Goal: Information Seeking & Learning: Learn about a topic

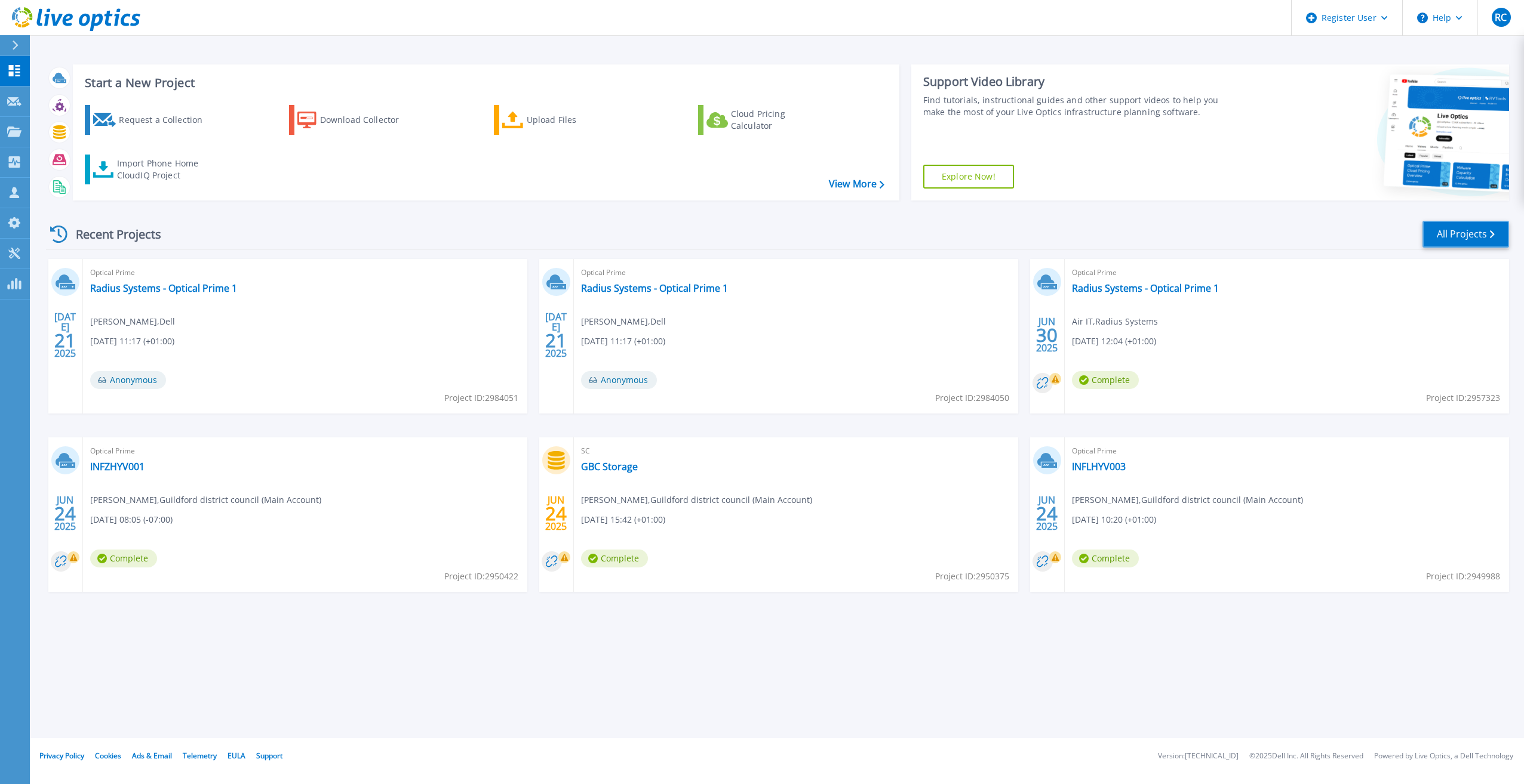
click at [1494, 231] on icon at bounding box center [1492, 234] width 5 height 8
click at [1467, 232] on link "All Projects" at bounding box center [1466, 234] width 87 height 27
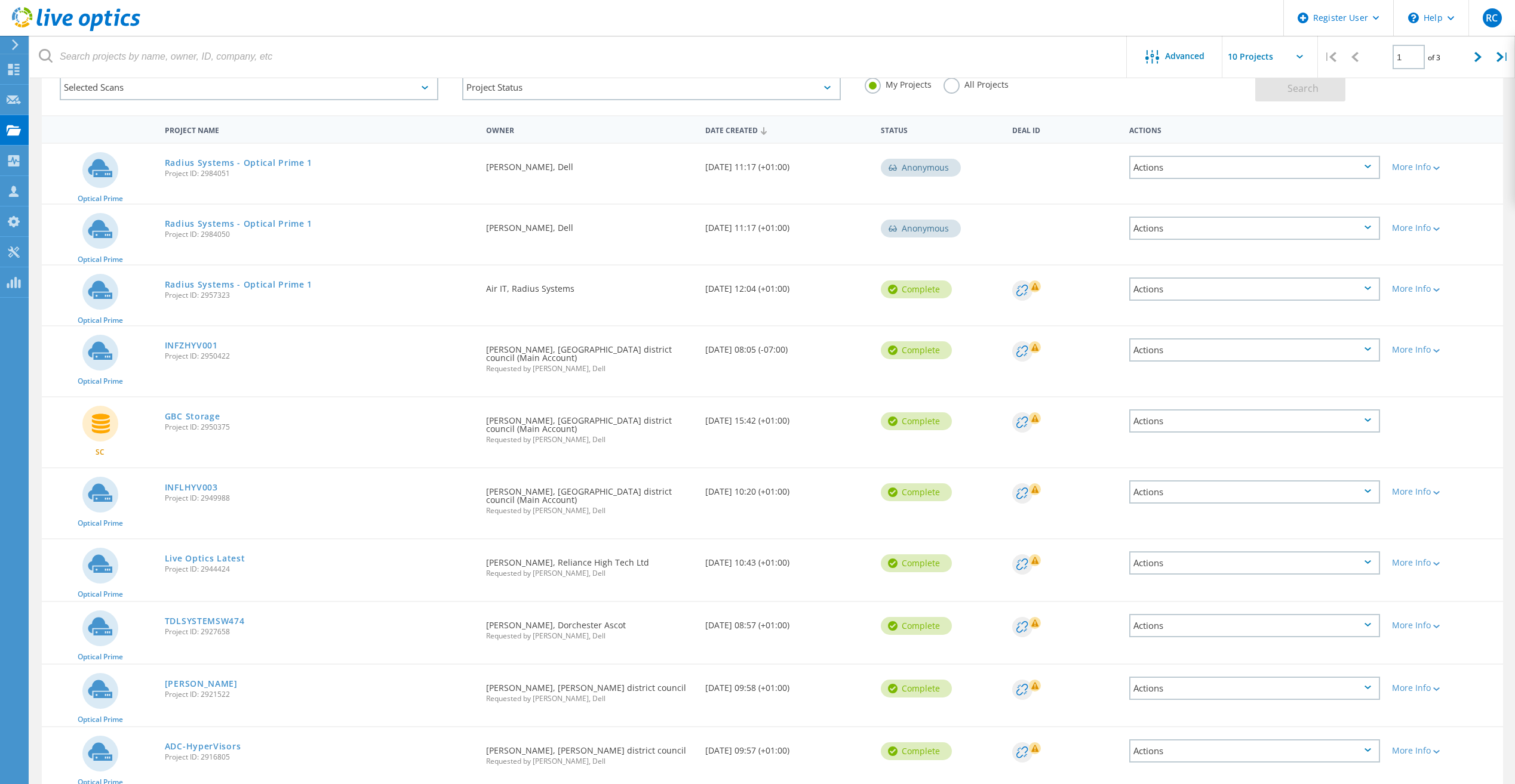
scroll to position [123, 0]
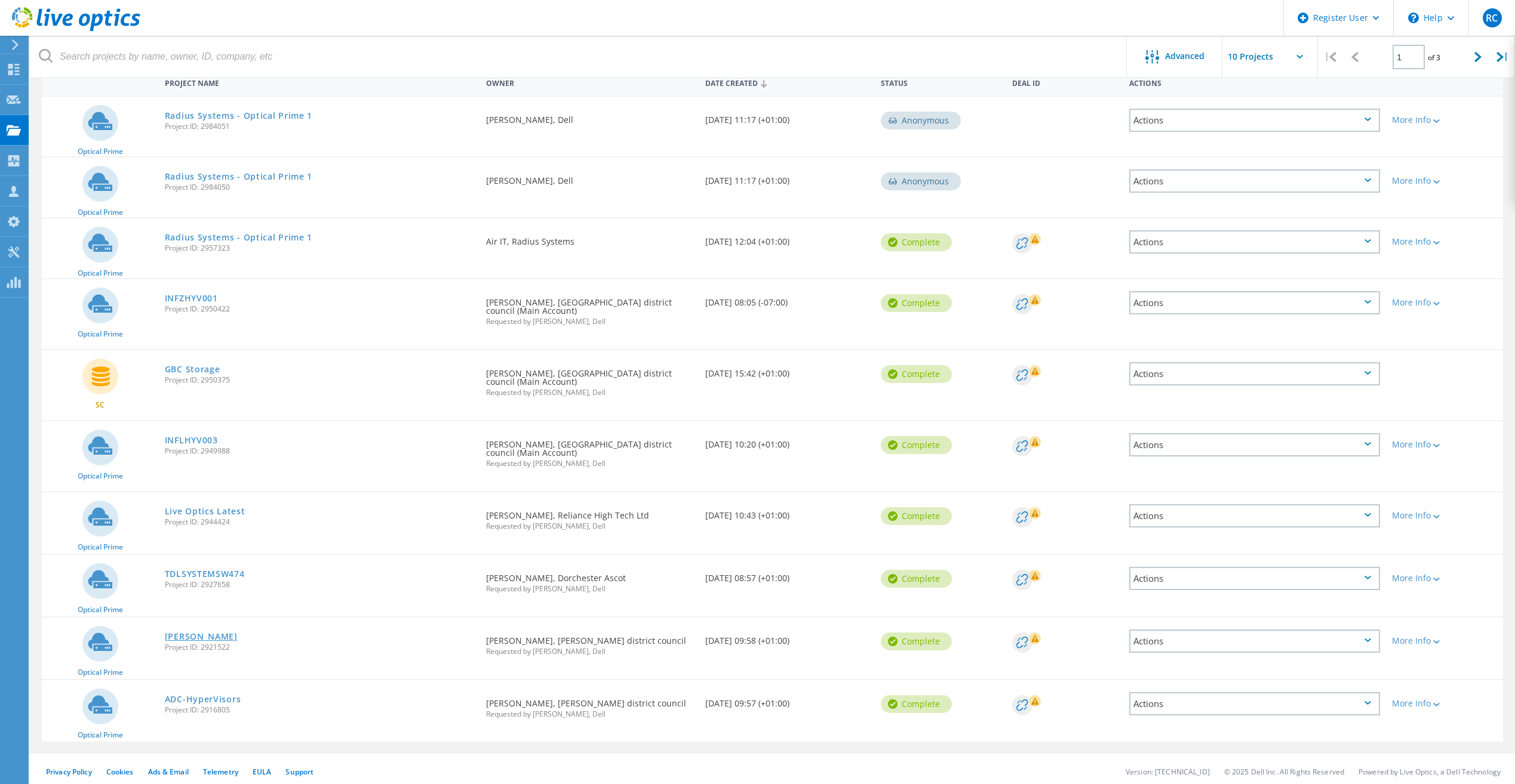
click at [185, 636] on link "[PERSON_NAME]" at bounding box center [201, 637] width 73 height 9
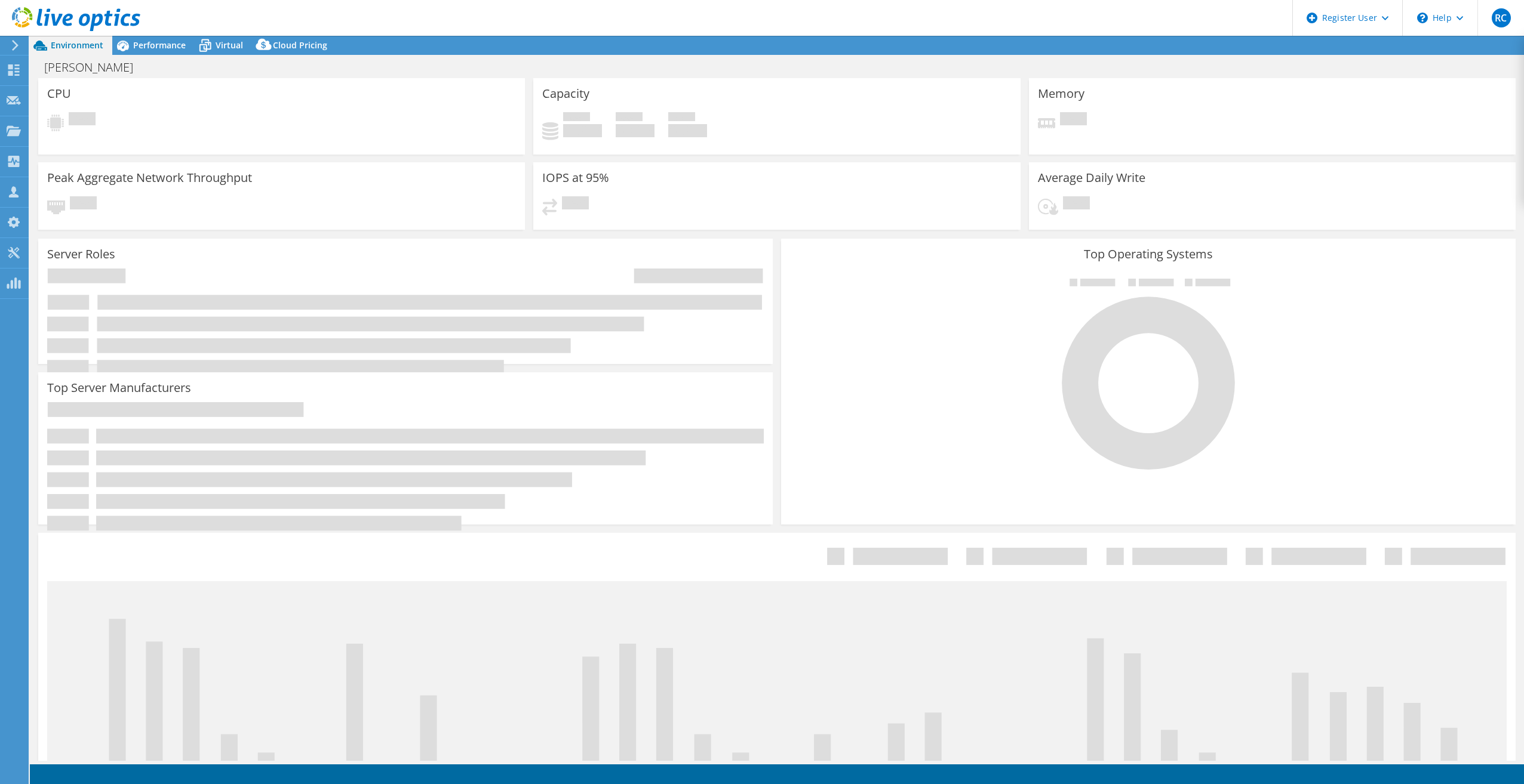
select select "USD"
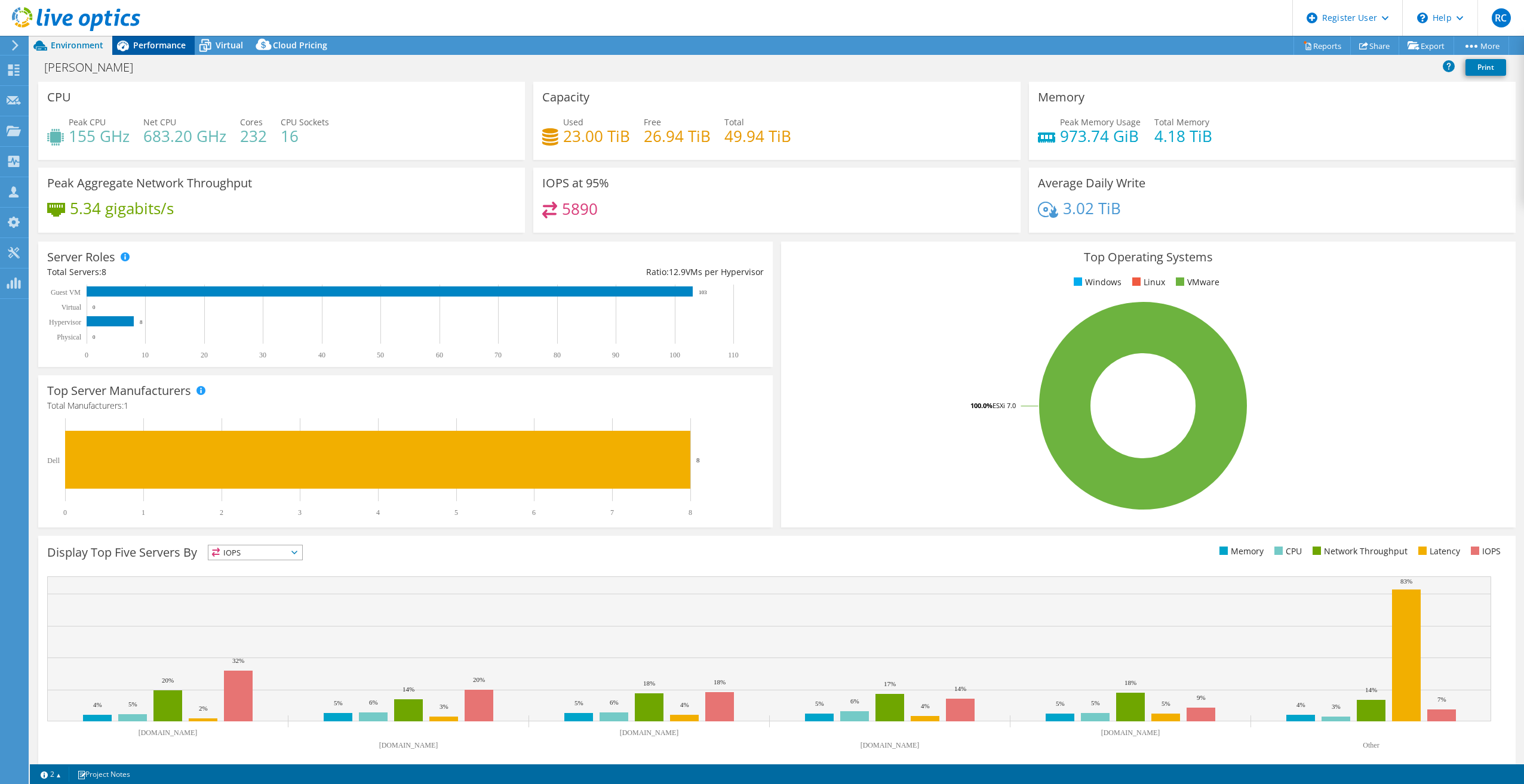
click at [154, 41] on span "Performance" at bounding box center [160, 45] width 53 height 11
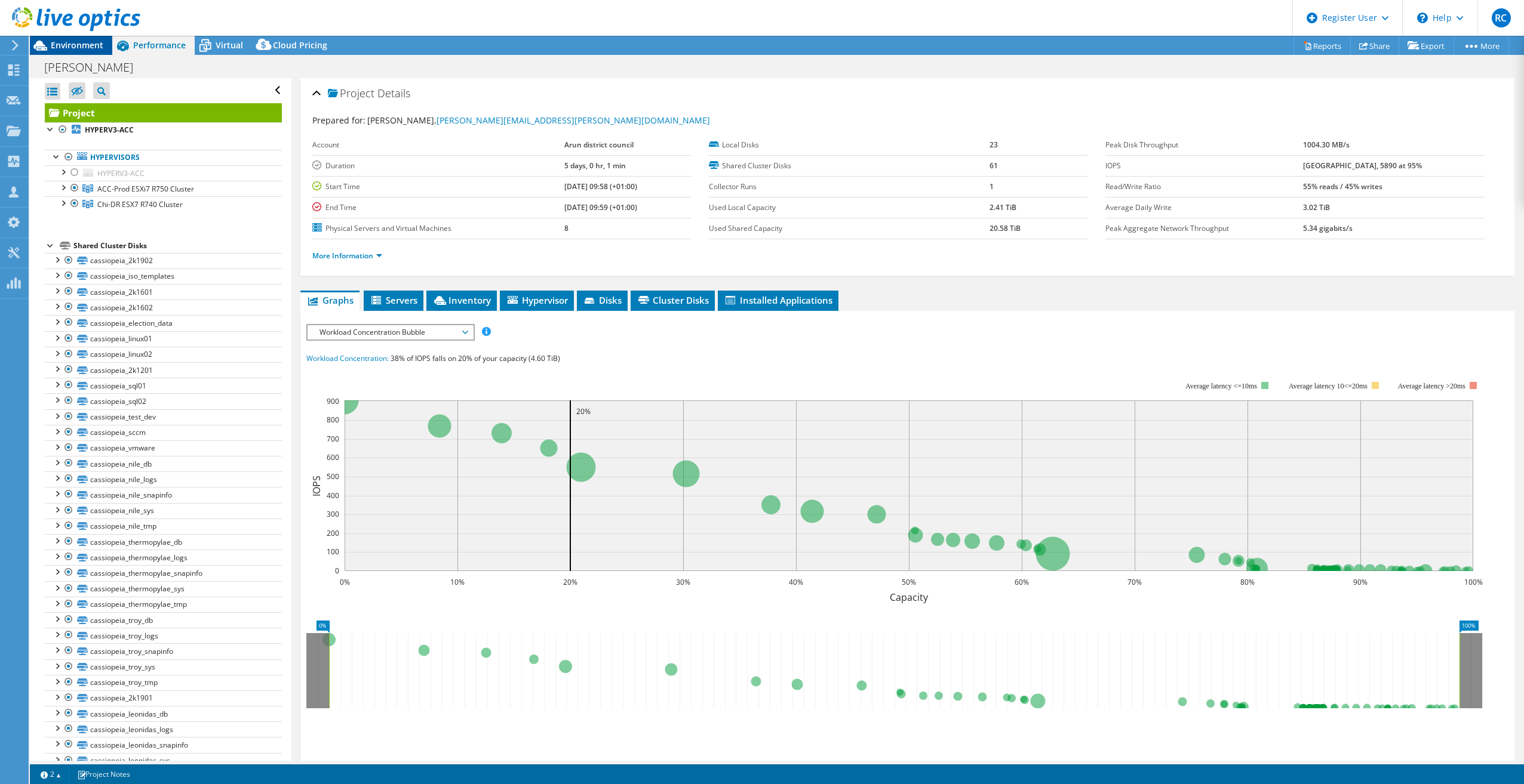
click at [93, 48] on span "Environment" at bounding box center [77, 45] width 53 height 11
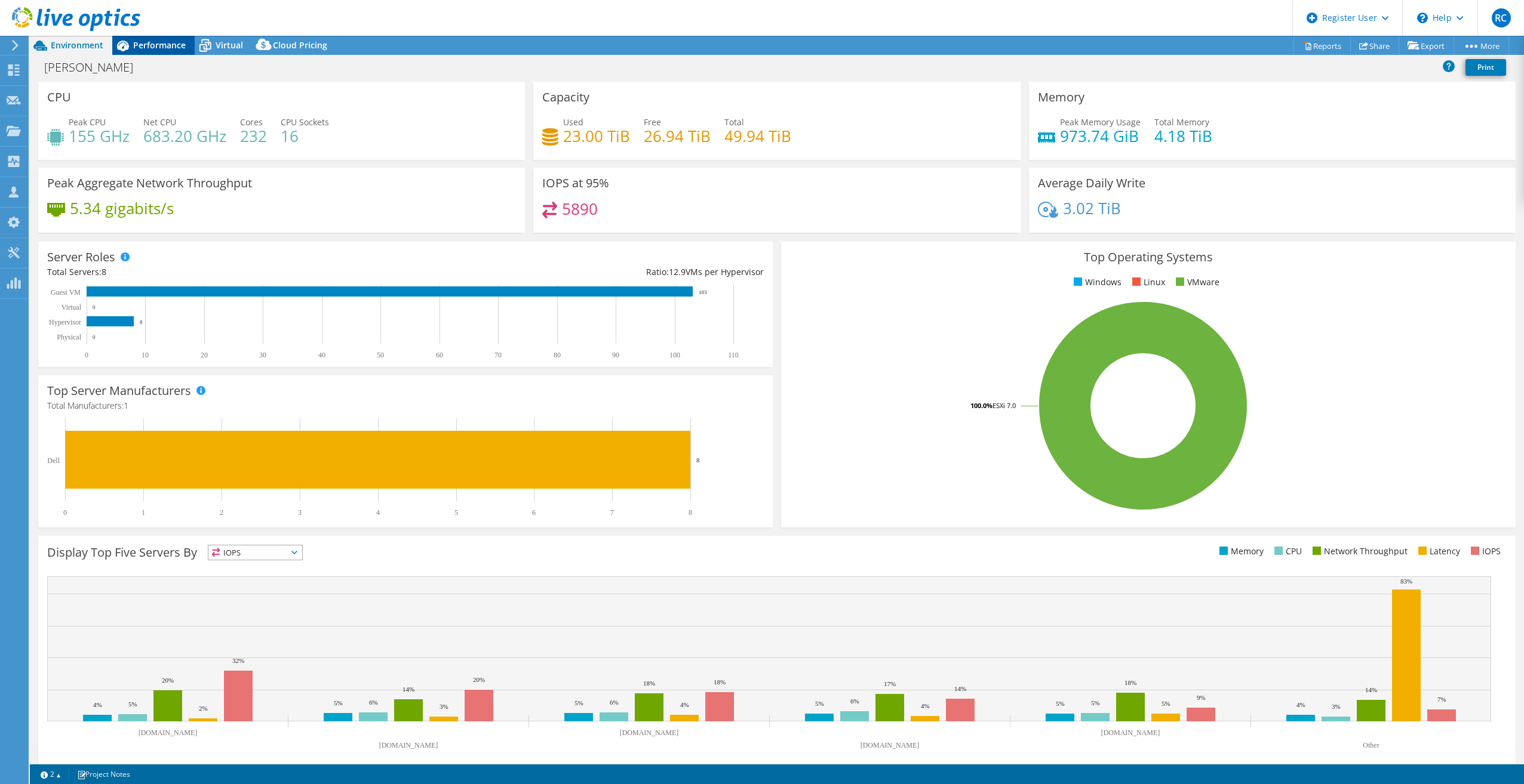
click at [152, 45] on span "Performance" at bounding box center [160, 45] width 53 height 11
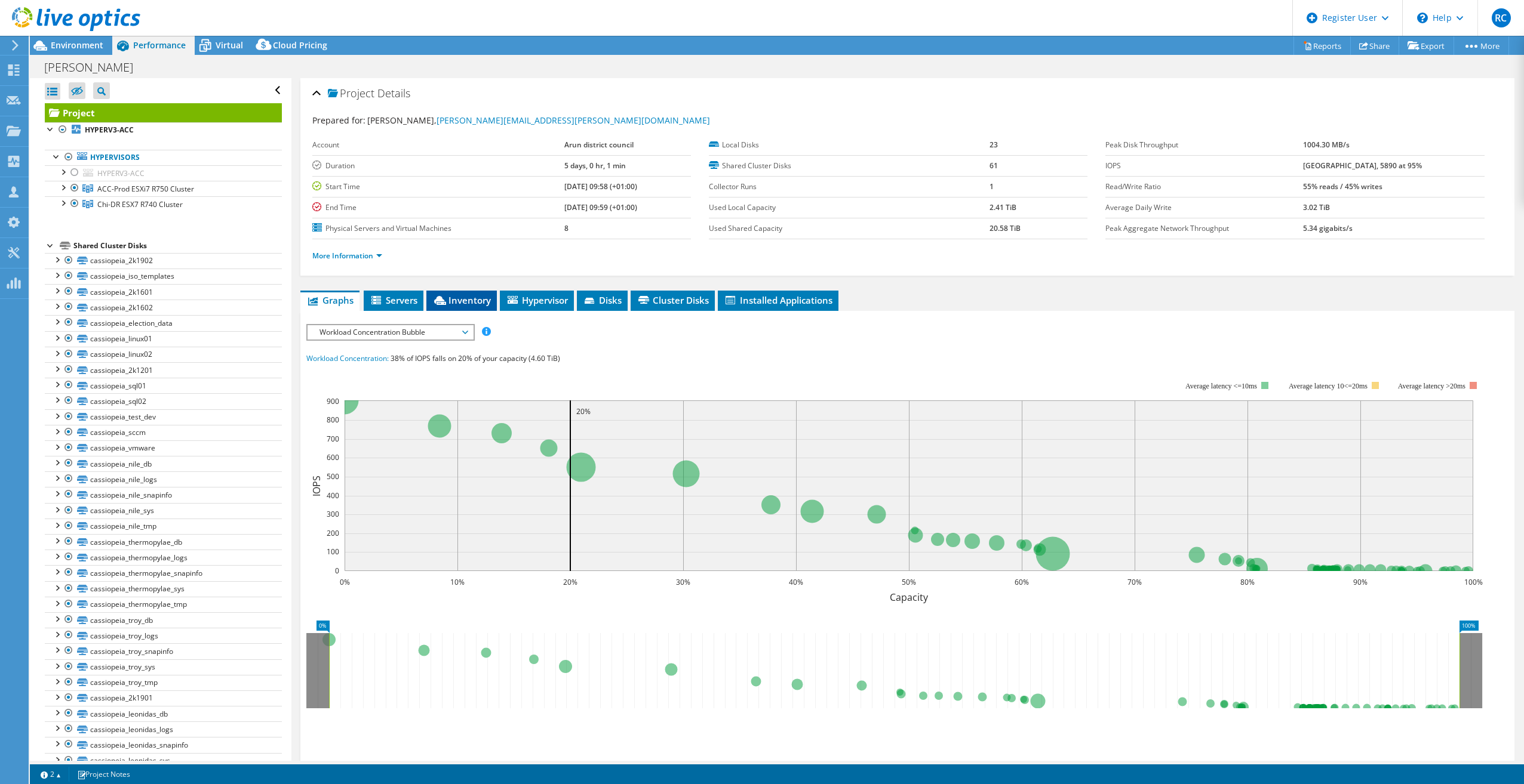
click at [466, 301] on span "Inventory" at bounding box center [461, 300] width 58 height 12
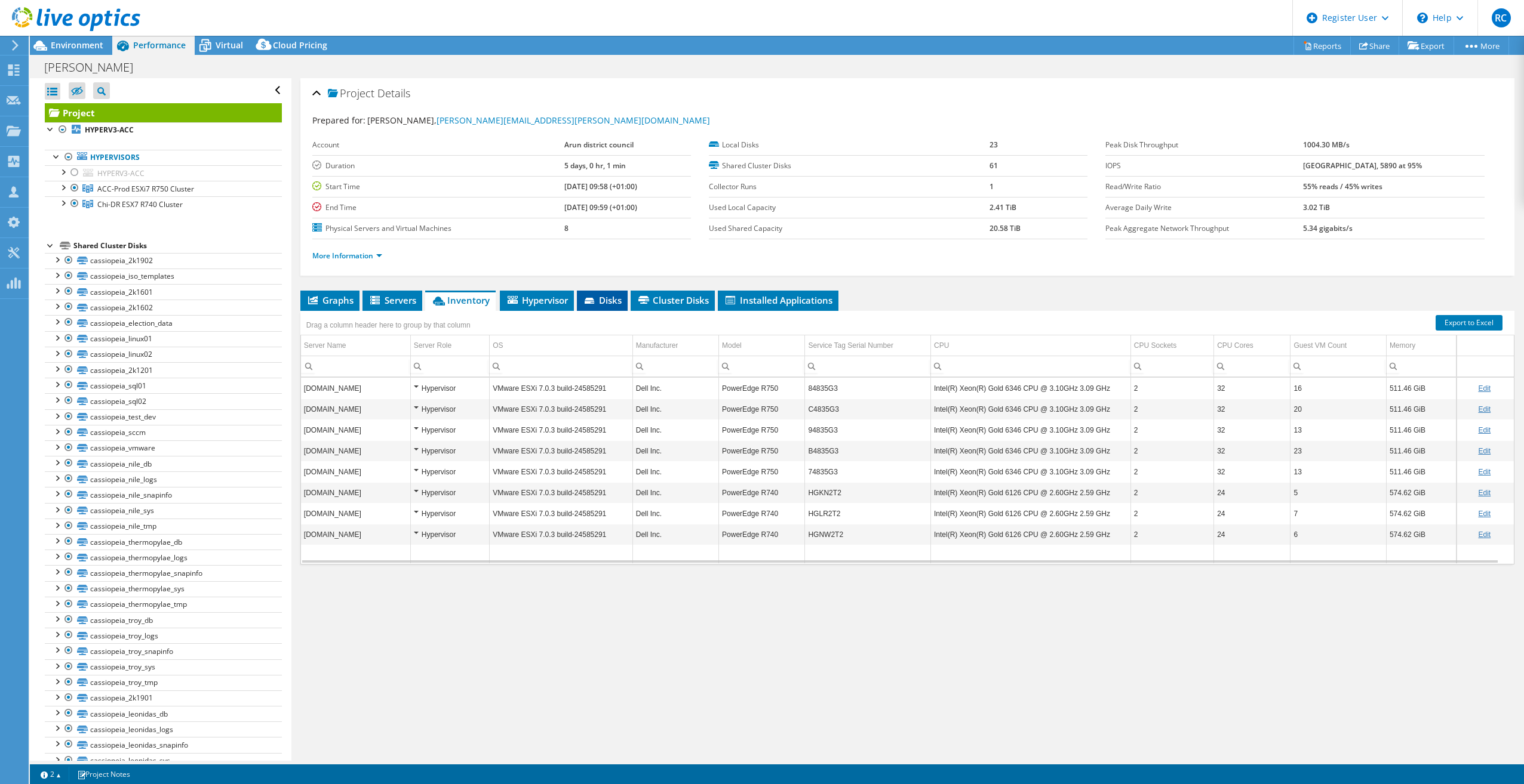
click at [602, 301] on span "Disks" at bounding box center [602, 300] width 39 height 12
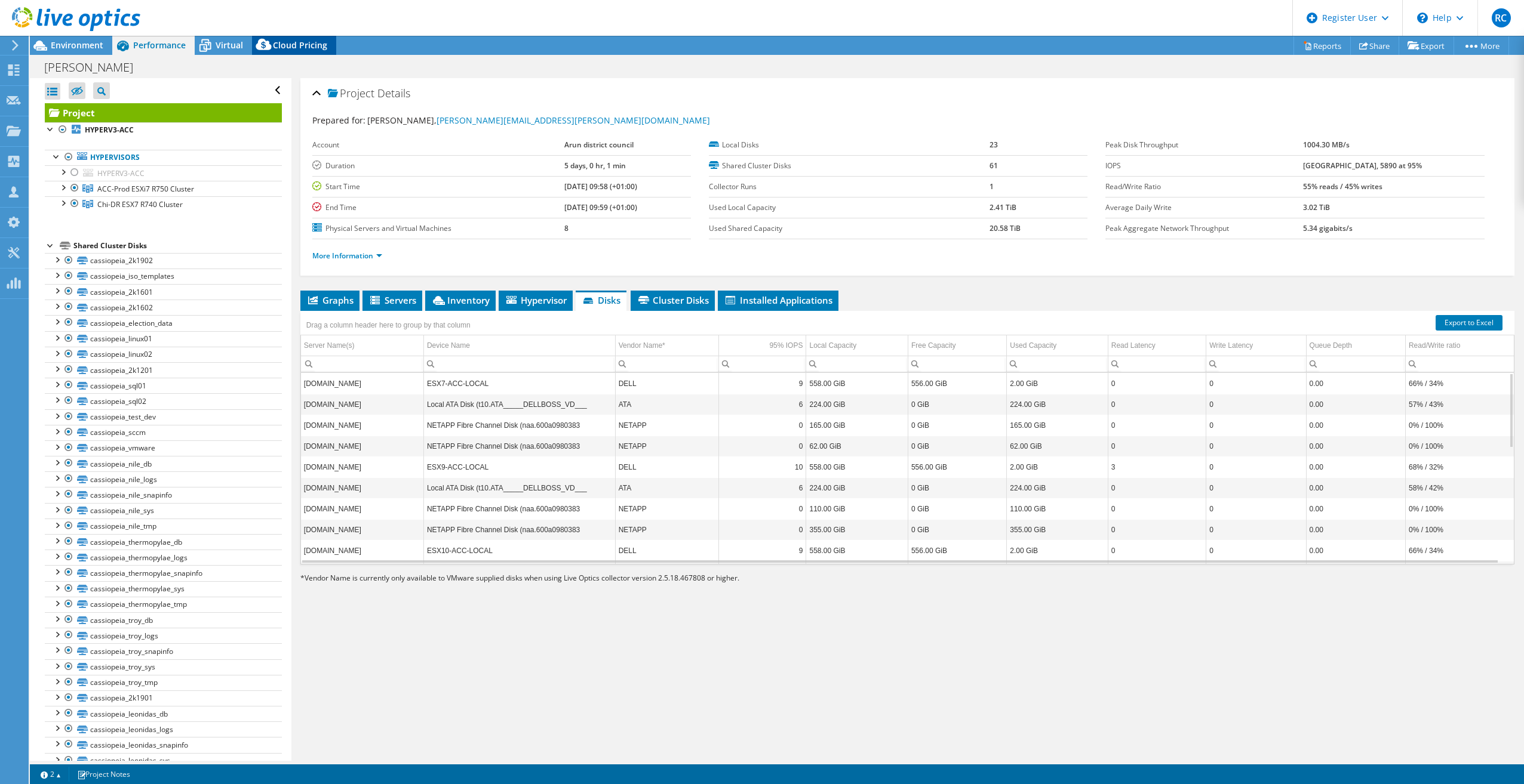
click at [261, 40] on icon at bounding box center [263, 44] width 16 height 11
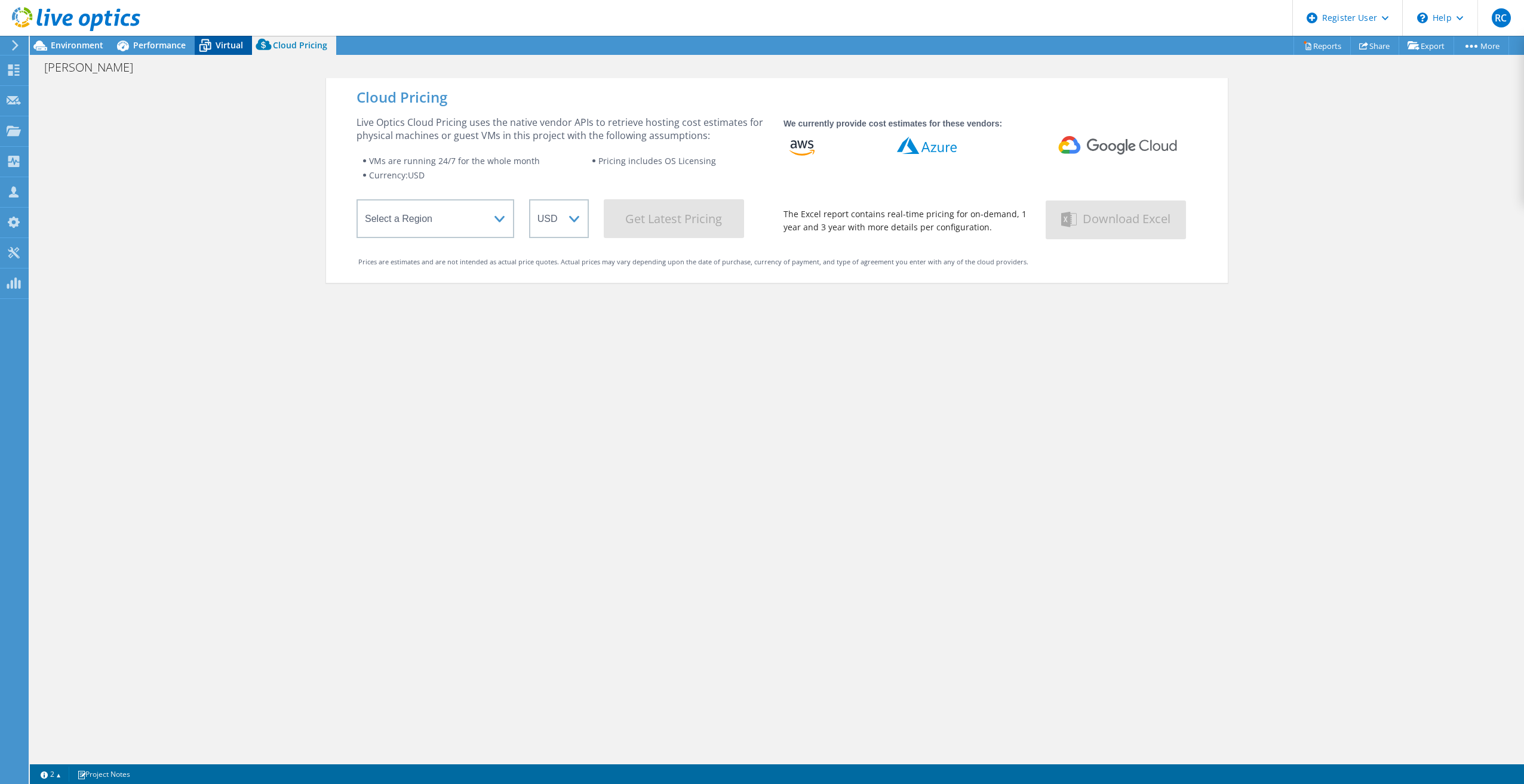
click at [230, 43] on span "Virtual" at bounding box center [229, 45] width 28 height 11
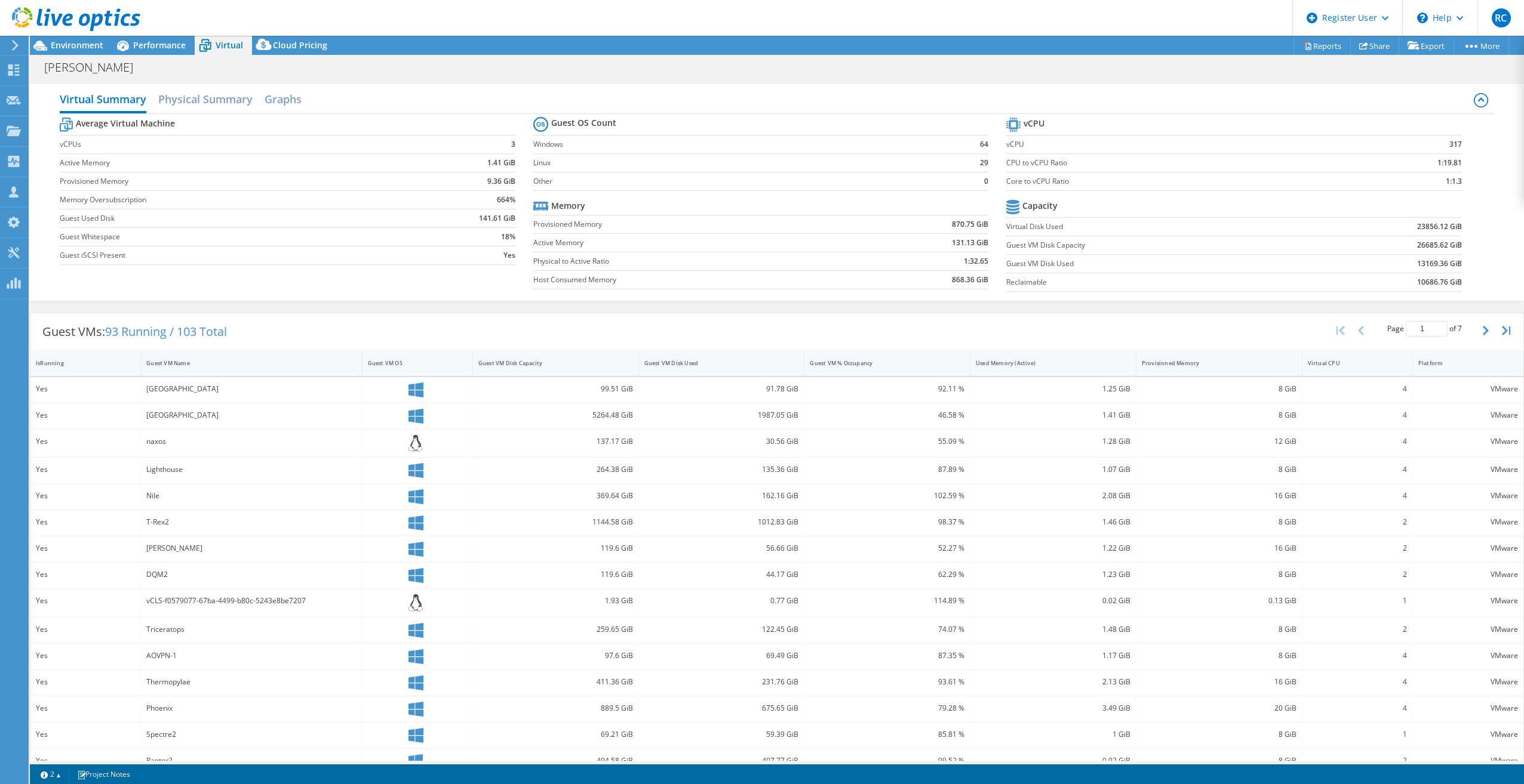
click at [64, 37] on div at bounding box center [70, 20] width 141 height 40
click at [66, 44] on span "Environment" at bounding box center [77, 45] width 53 height 11
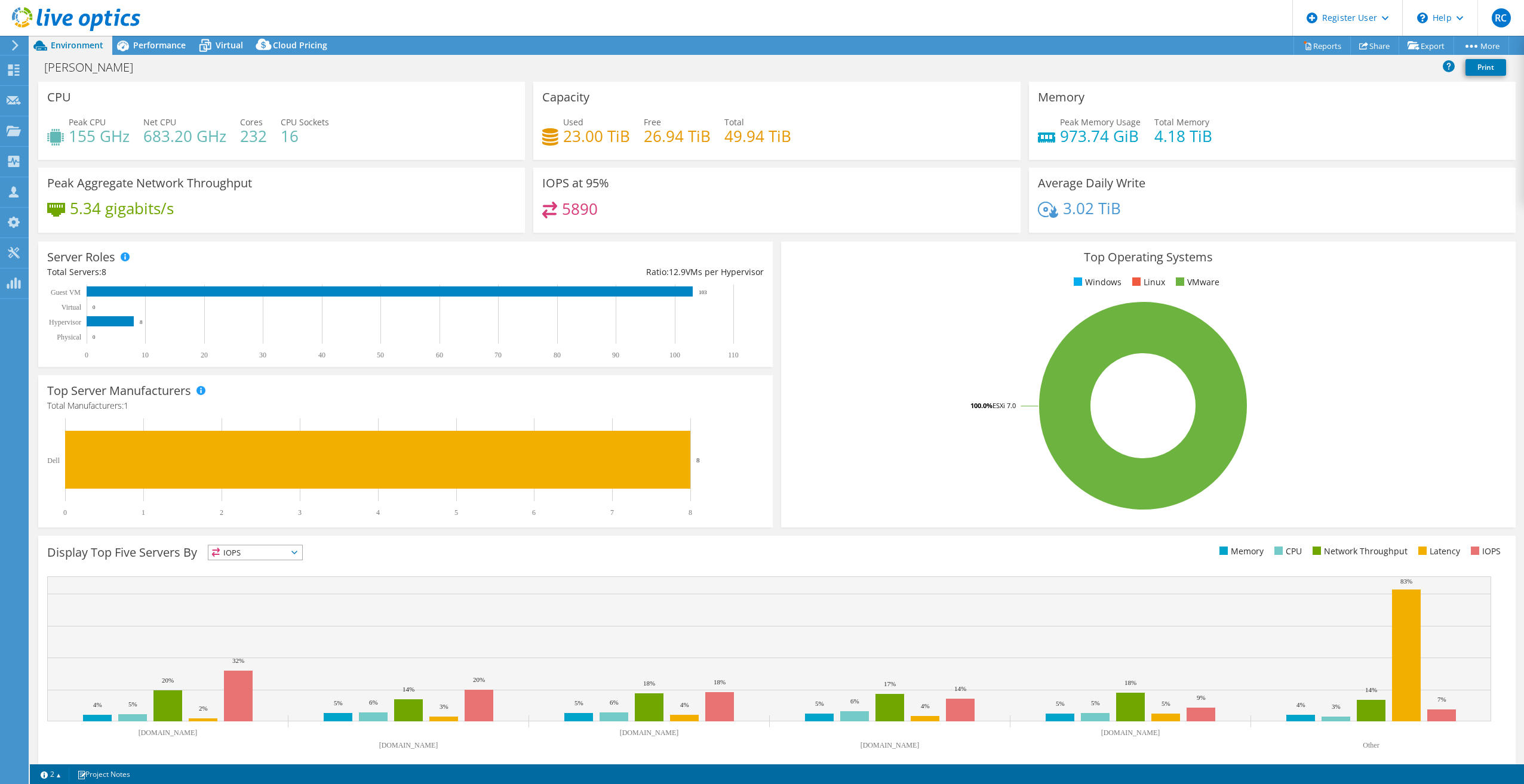
click at [18, 47] on icon at bounding box center [15, 45] width 9 height 11
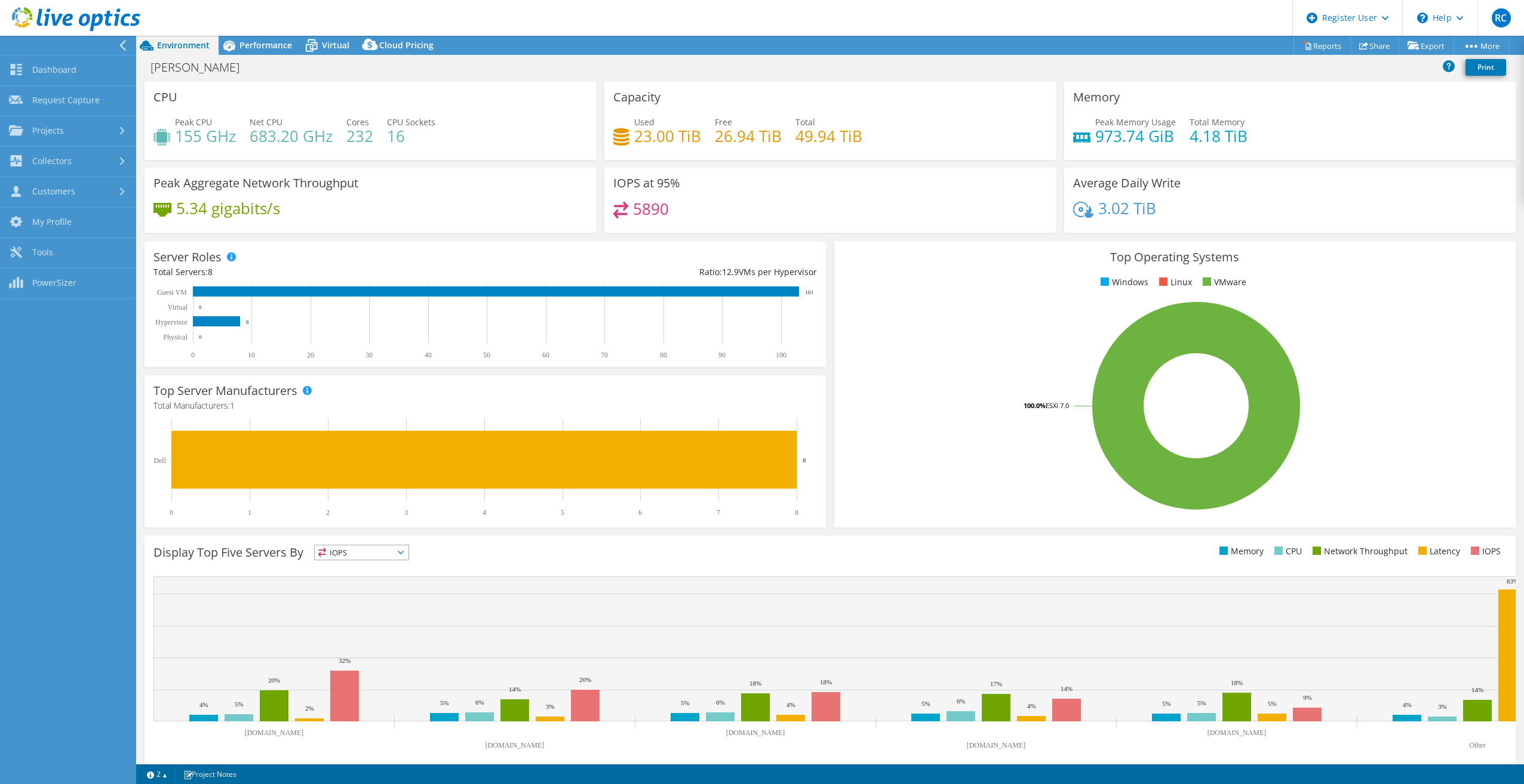
click at [126, 41] on icon at bounding box center [123, 45] width 9 height 11
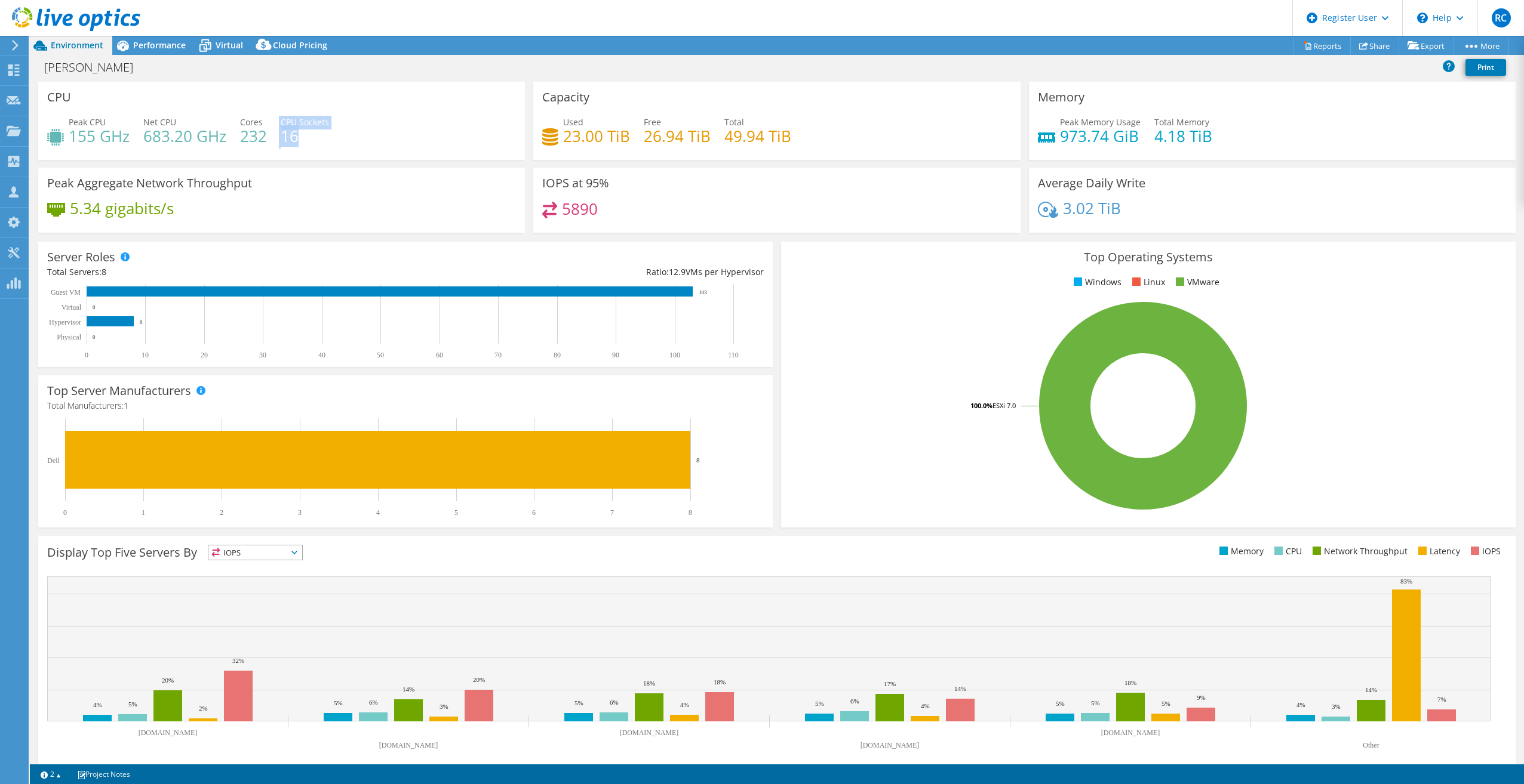
drag, startPoint x: 297, startPoint y: 135, endPoint x: 267, endPoint y: 131, distance: 30.3
click at [267, 131] on div "Peak CPU 155 GHz Net CPU 683.20 GHz Cores 232 CPU Sockets 16" at bounding box center [282, 135] width 469 height 39
click at [174, 44] on span "Performance" at bounding box center [160, 45] width 53 height 11
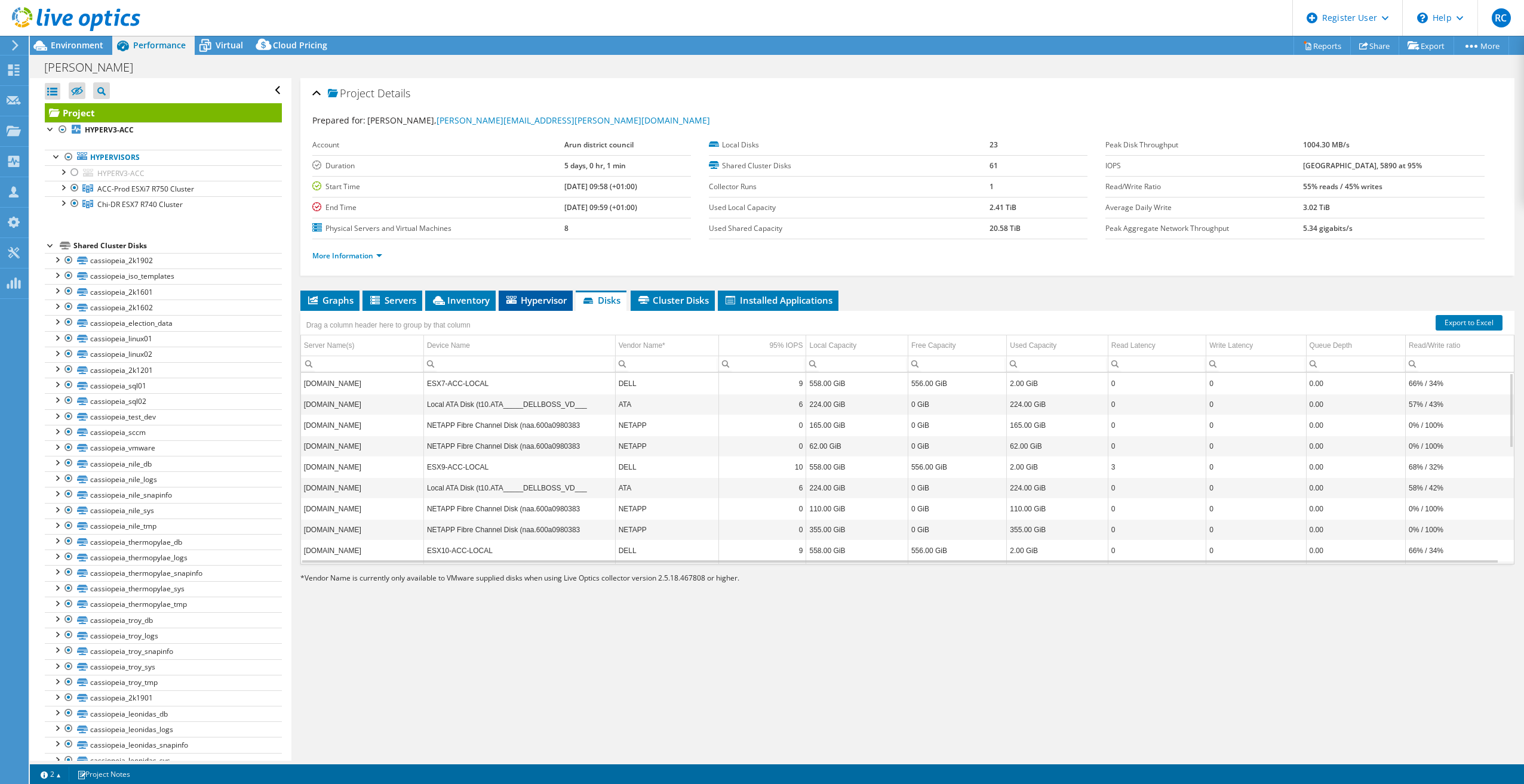
click at [552, 302] on span "Hypervisor" at bounding box center [535, 300] width 62 height 12
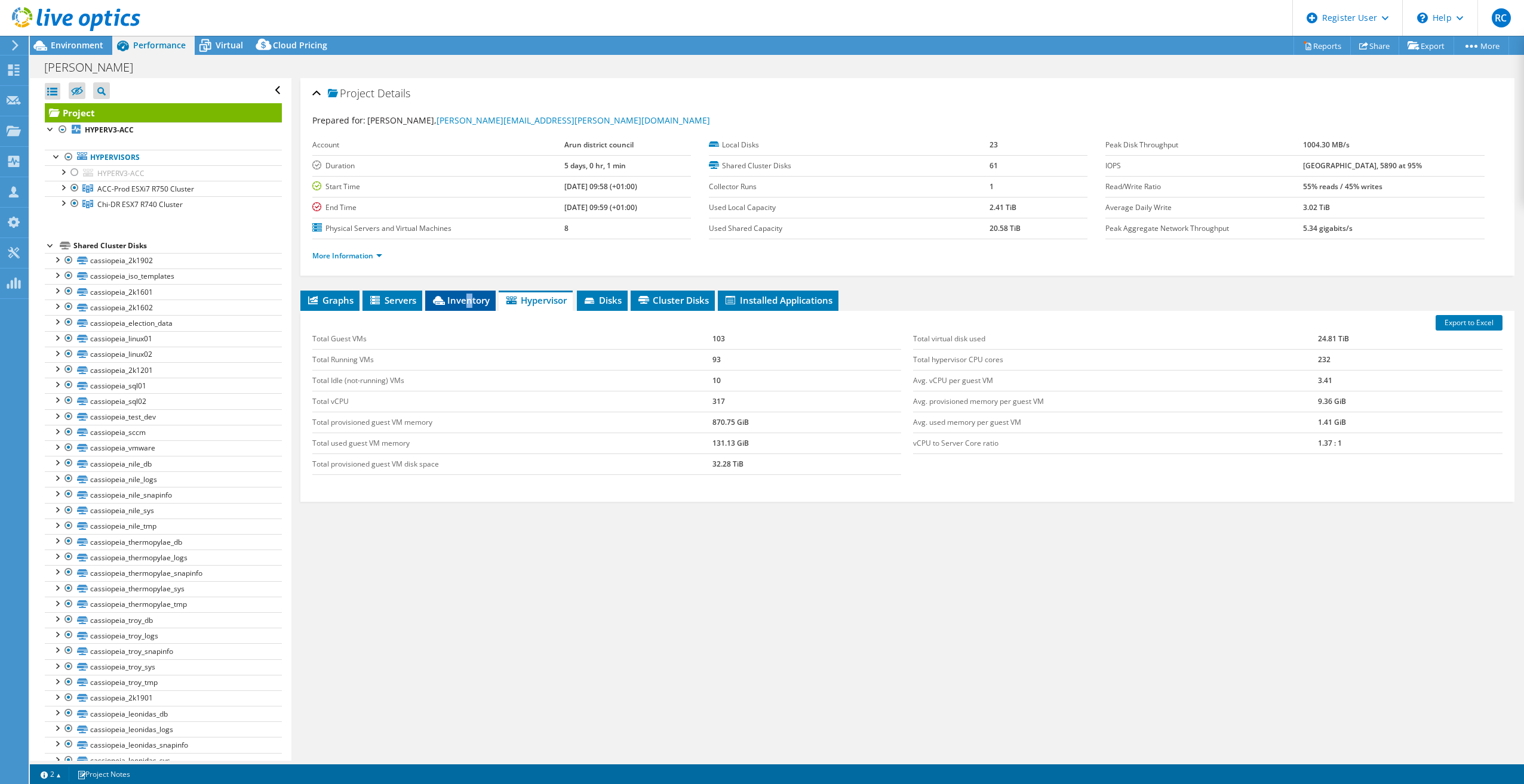
click at [469, 299] on span "Inventory" at bounding box center [460, 300] width 58 height 12
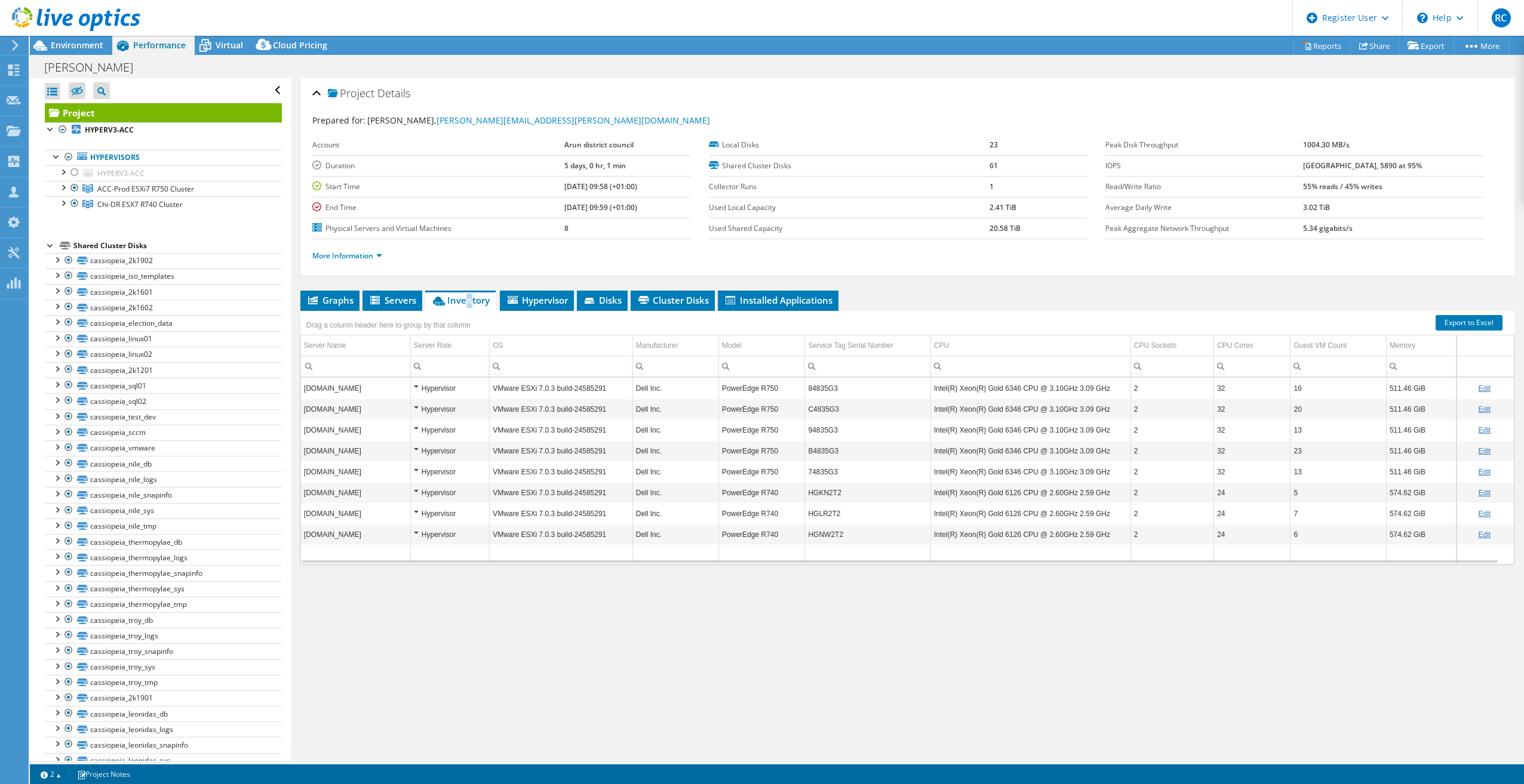
scroll to position [5, 0]
click at [690, 528] on td "Dell Inc." at bounding box center [675, 530] width 86 height 21
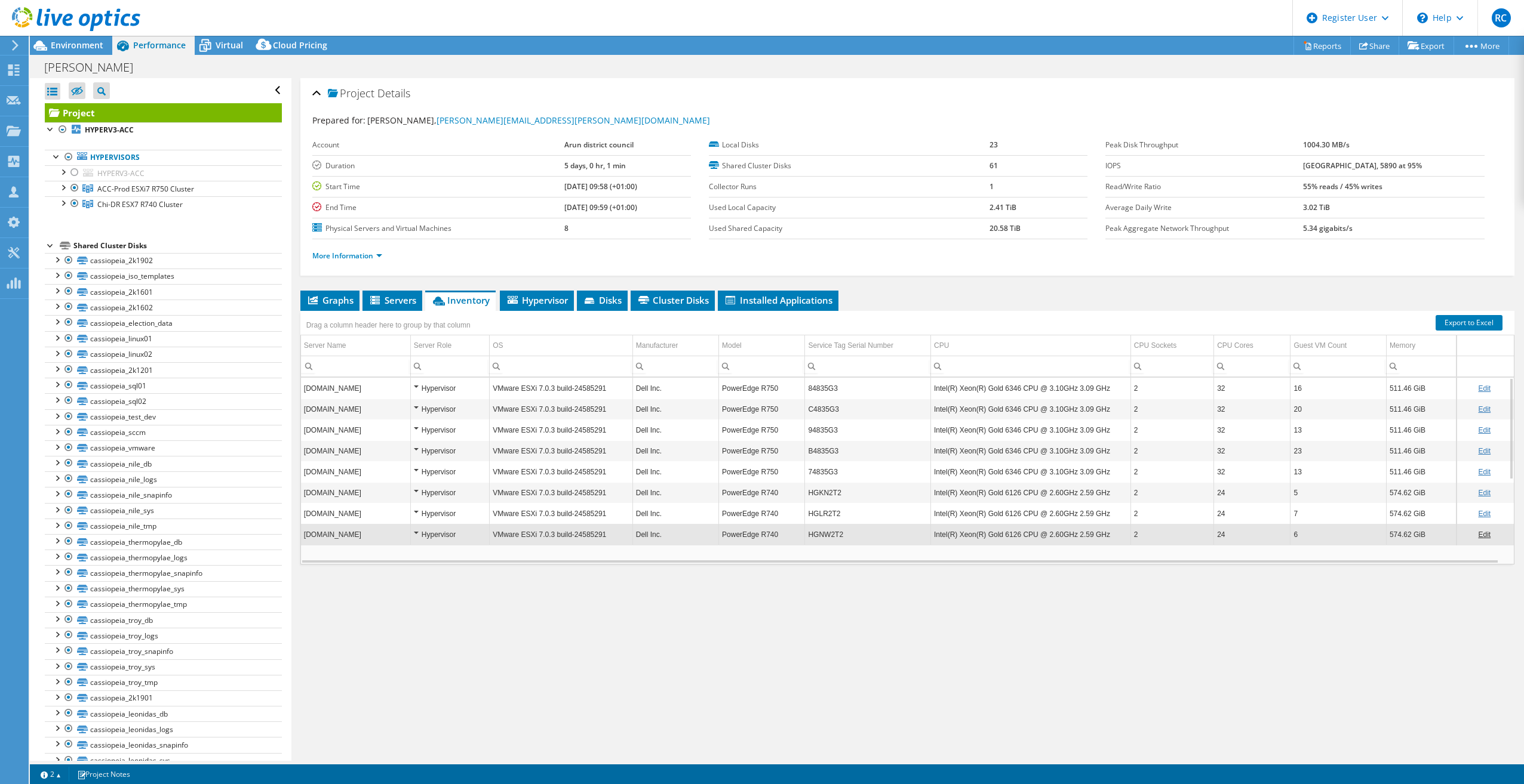
click at [690, 511] on td "Dell Inc." at bounding box center [675, 513] width 86 height 21
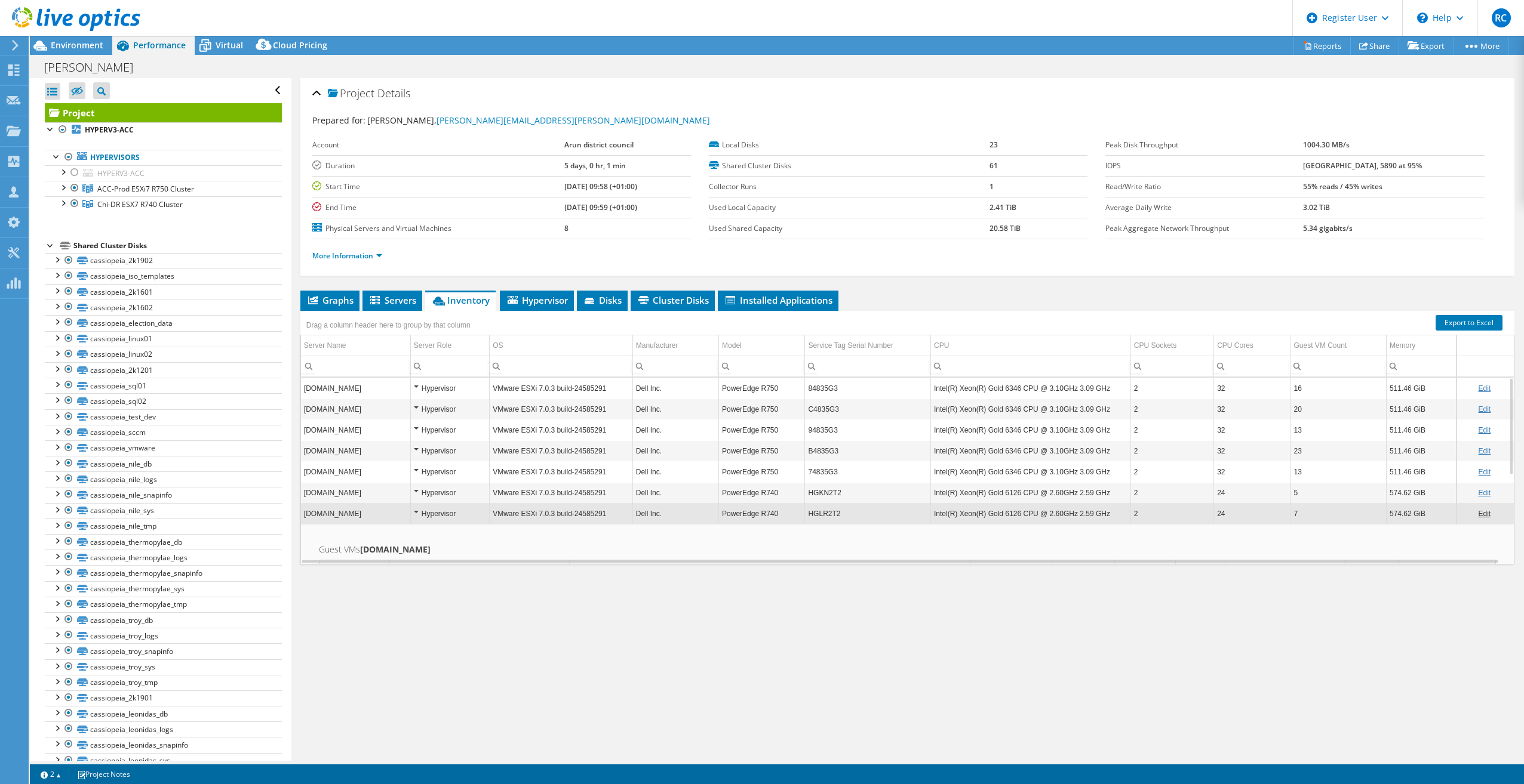
click at [683, 491] on td "Dell Inc." at bounding box center [675, 492] width 86 height 21
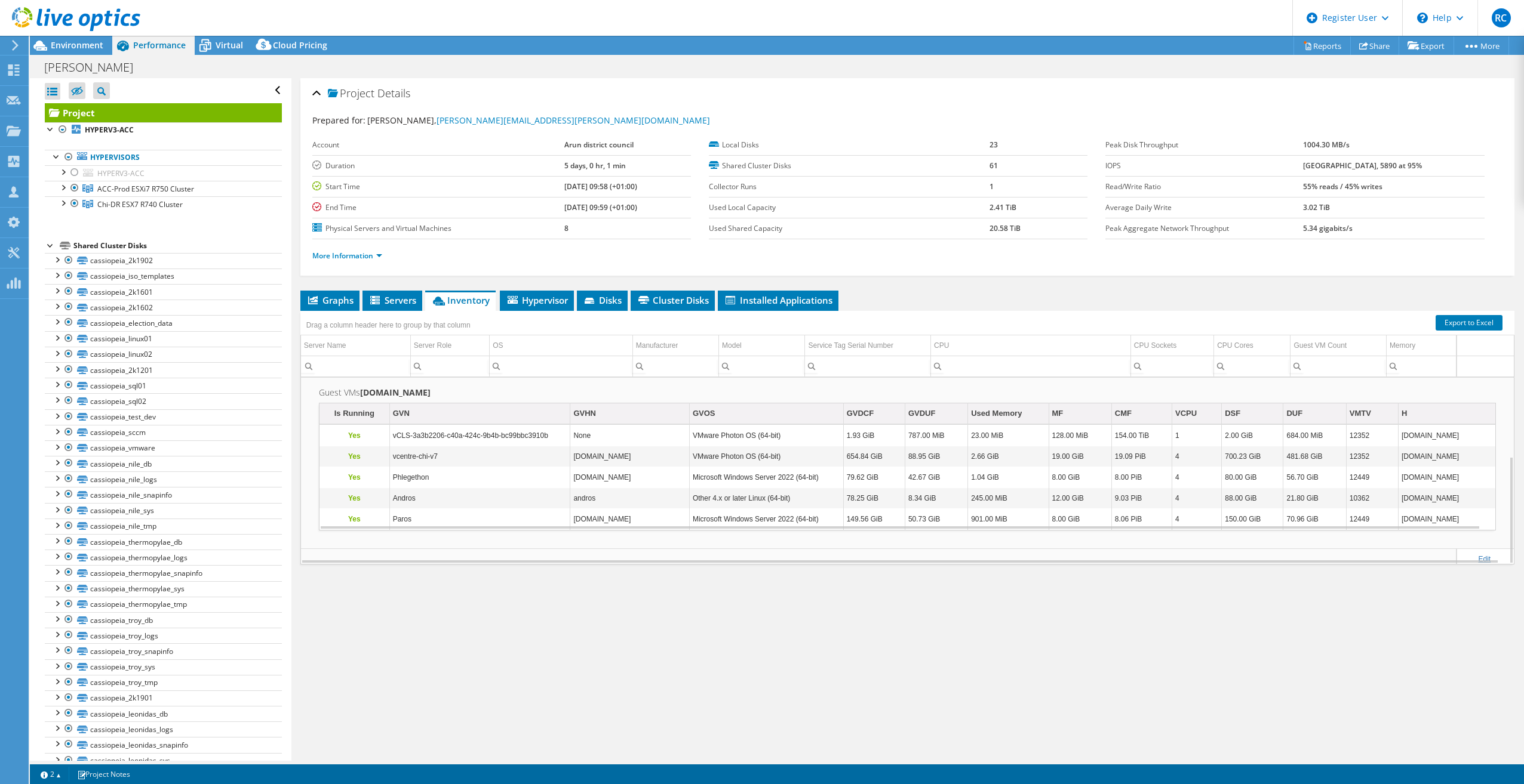
scroll to position [136, 0]
click at [1293, 704] on div "Project Details Prepared for: Nigel Quinlan, nigel.quinlan@arun.gov.uk Account …" at bounding box center [907, 420] width 1232 height 683
click at [392, 299] on span "Servers" at bounding box center [392, 300] width 48 height 12
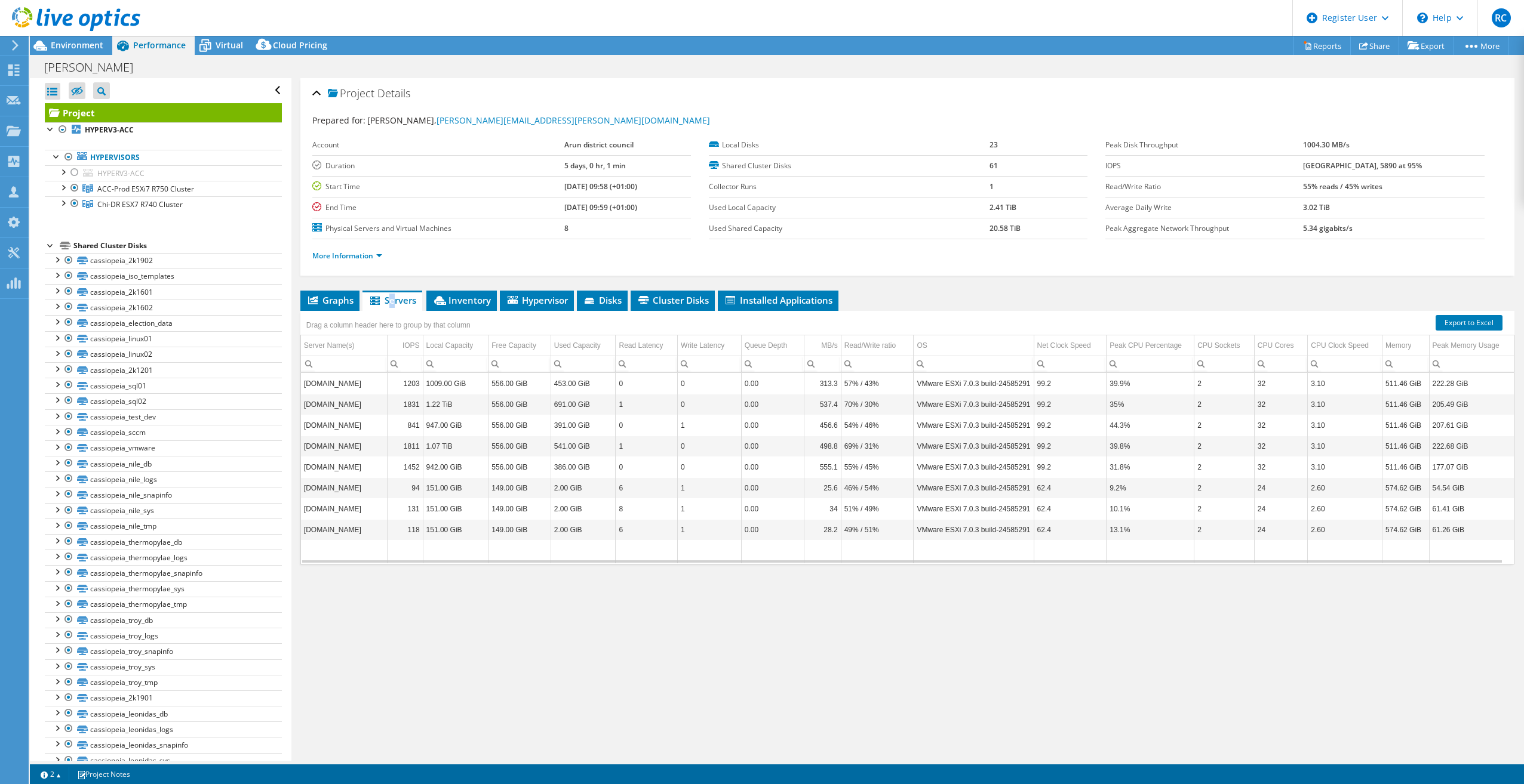
scroll to position [5, 0]
click at [469, 301] on span "Inventory" at bounding box center [461, 300] width 58 height 12
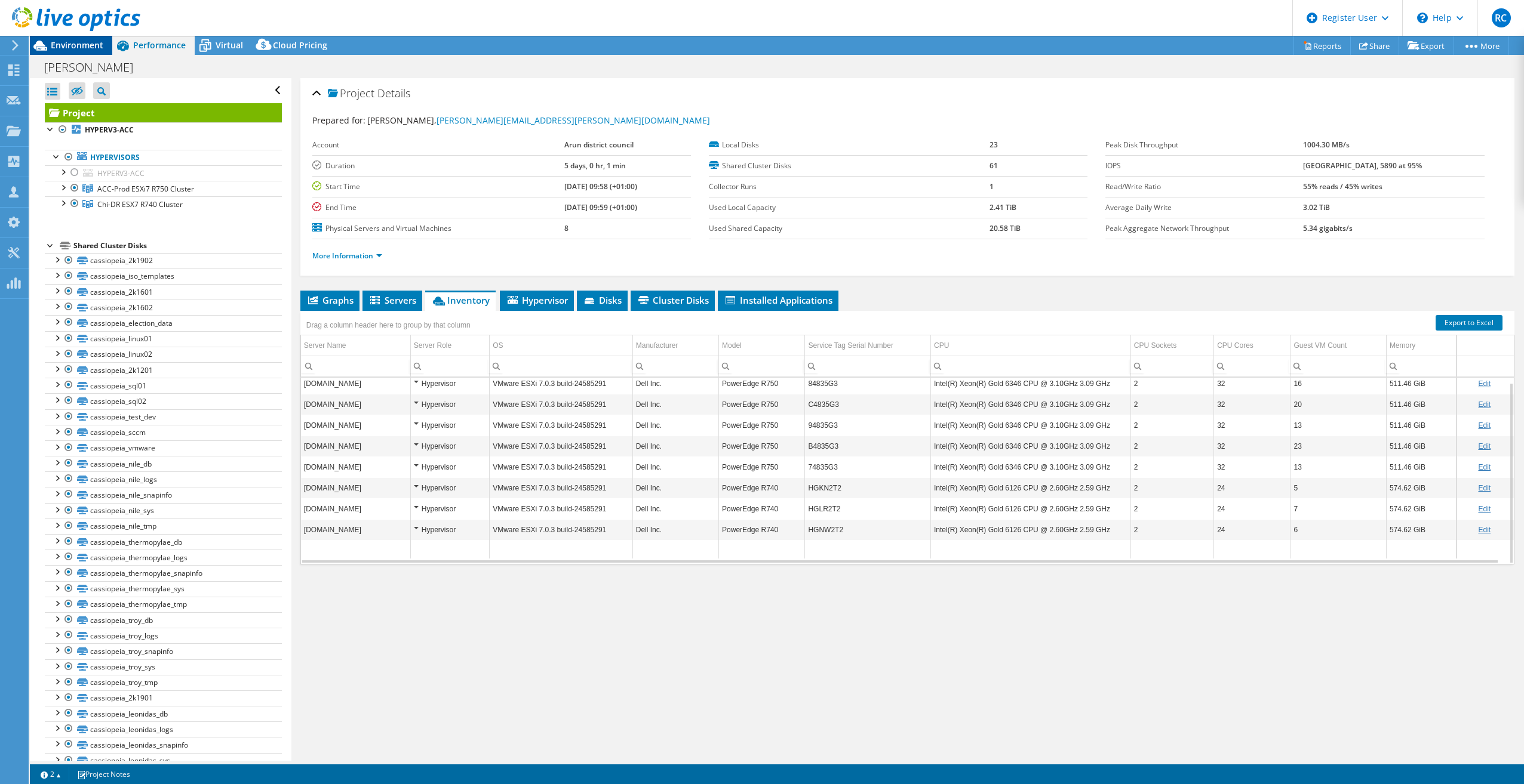
click at [72, 45] on span "Environment" at bounding box center [77, 45] width 53 height 11
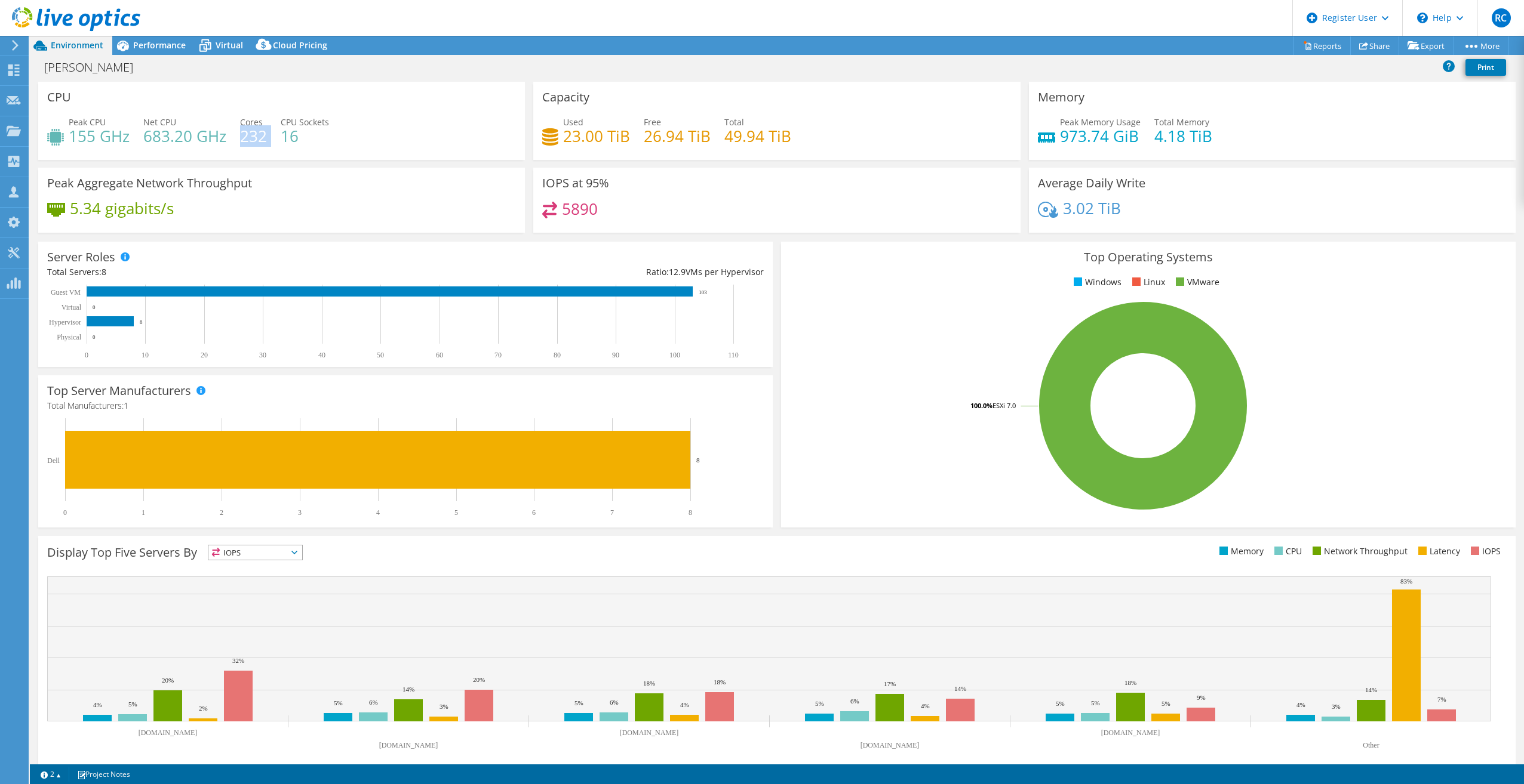
drag, startPoint x: 254, startPoint y: 136, endPoint x: 240, endPoint y: 136, distance: 14.0
click at [240, 136] on div "Peak CPU 155 GHz Net CPU 683.20 GHz Cores 232 CPU Sockets 16" at bounding box center [282, 135] width 469 height 39
drag, startPoint x: 240, startPoint y: 136, endPoint x: 315, endPoint y: 141, distance: 75.2
click at [315, 141] on h4 "16" at bounding box center [305, 136] width 49 height 13
drag, startPoint x: 317, startPoint y: 137, endPoint x: 279, endPoint y: 131, distance: 38.5
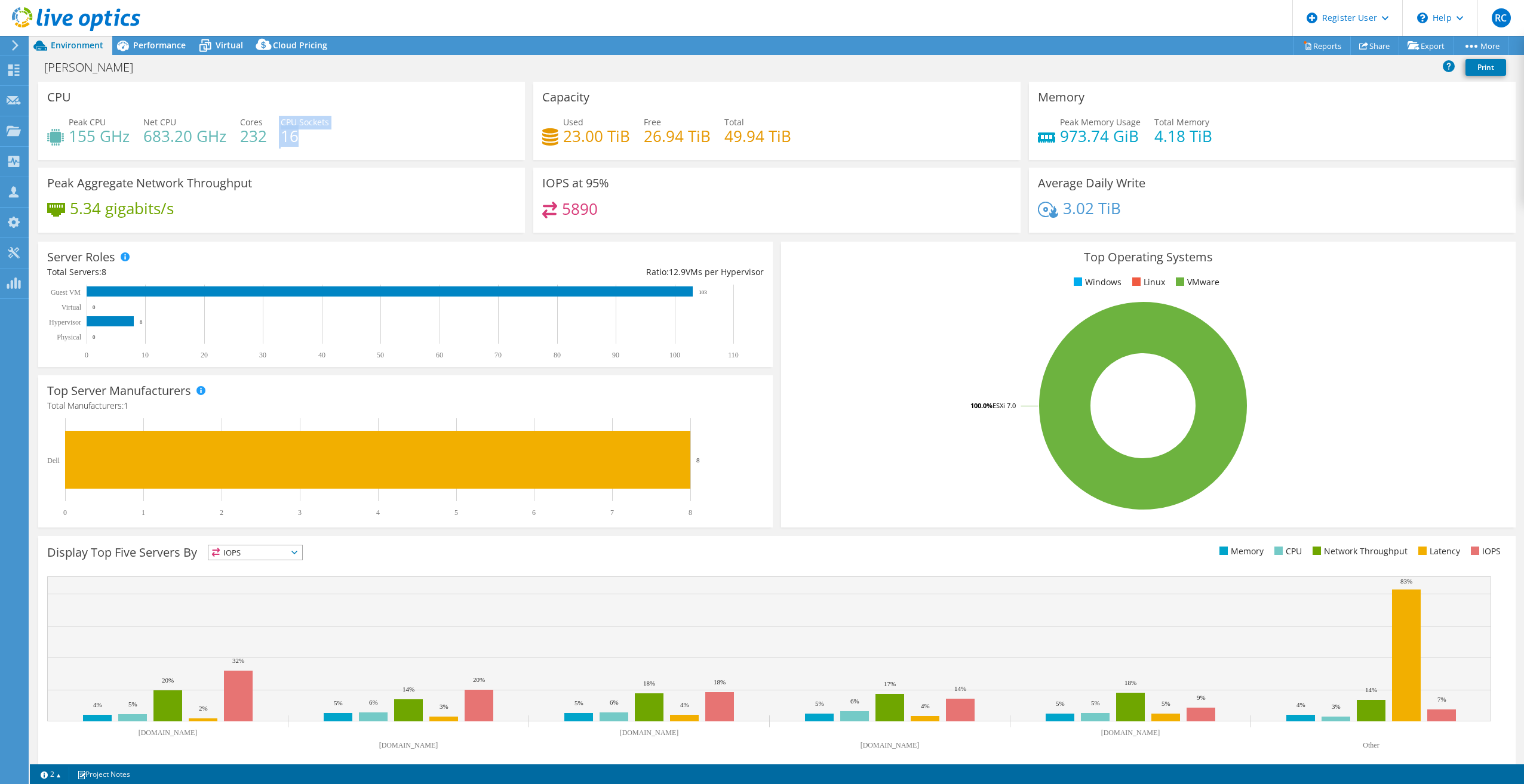
click at [279, 131] on div "Peak CPU 155 GHz Net CPU 683.20 GHz Cores 232 CPU Sockets 16" at bounding box center [282, 135] width 469 height 39
click at [152, 45] on span "Performance" at bounding box center [160, 45] width 53 height 11
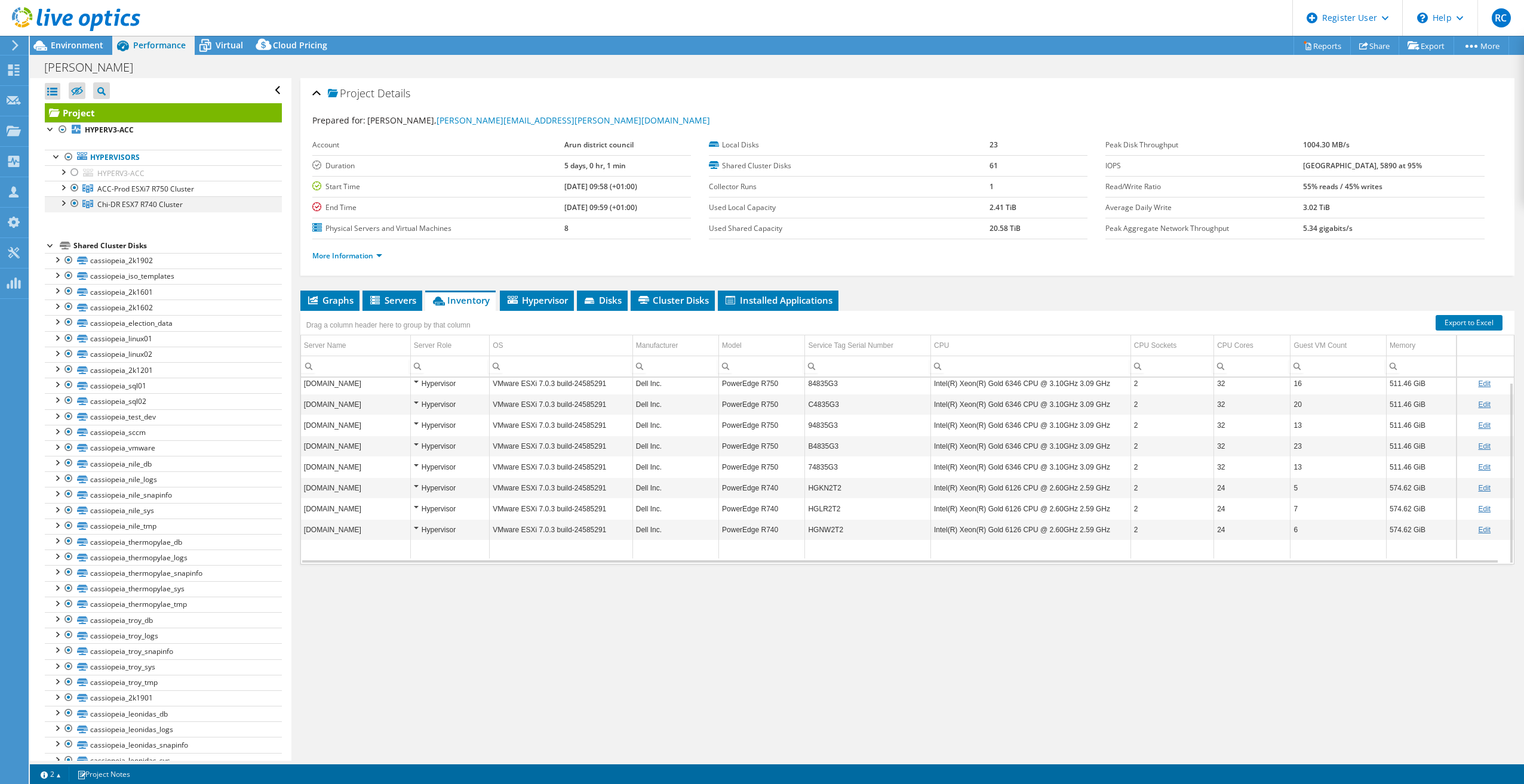
click at [63, 204] on div at bounding box center [62, 202] width 12 height 12
click at [63, 188] on div at bounding box center [62, 186] width 12 height 12
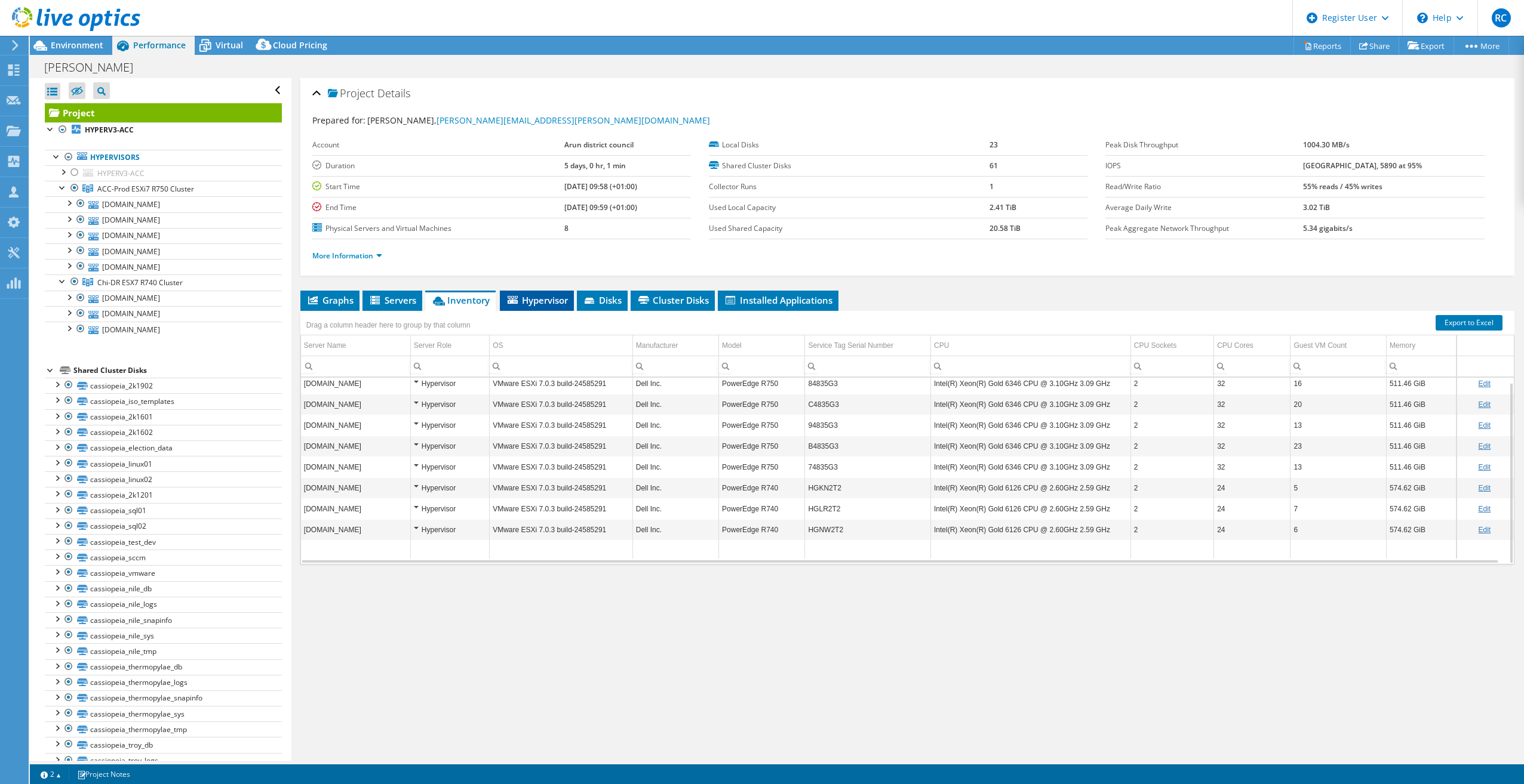
click at [554, 301] on span "Hypervisor" at bounding box center [537, 300] width 62 height 12
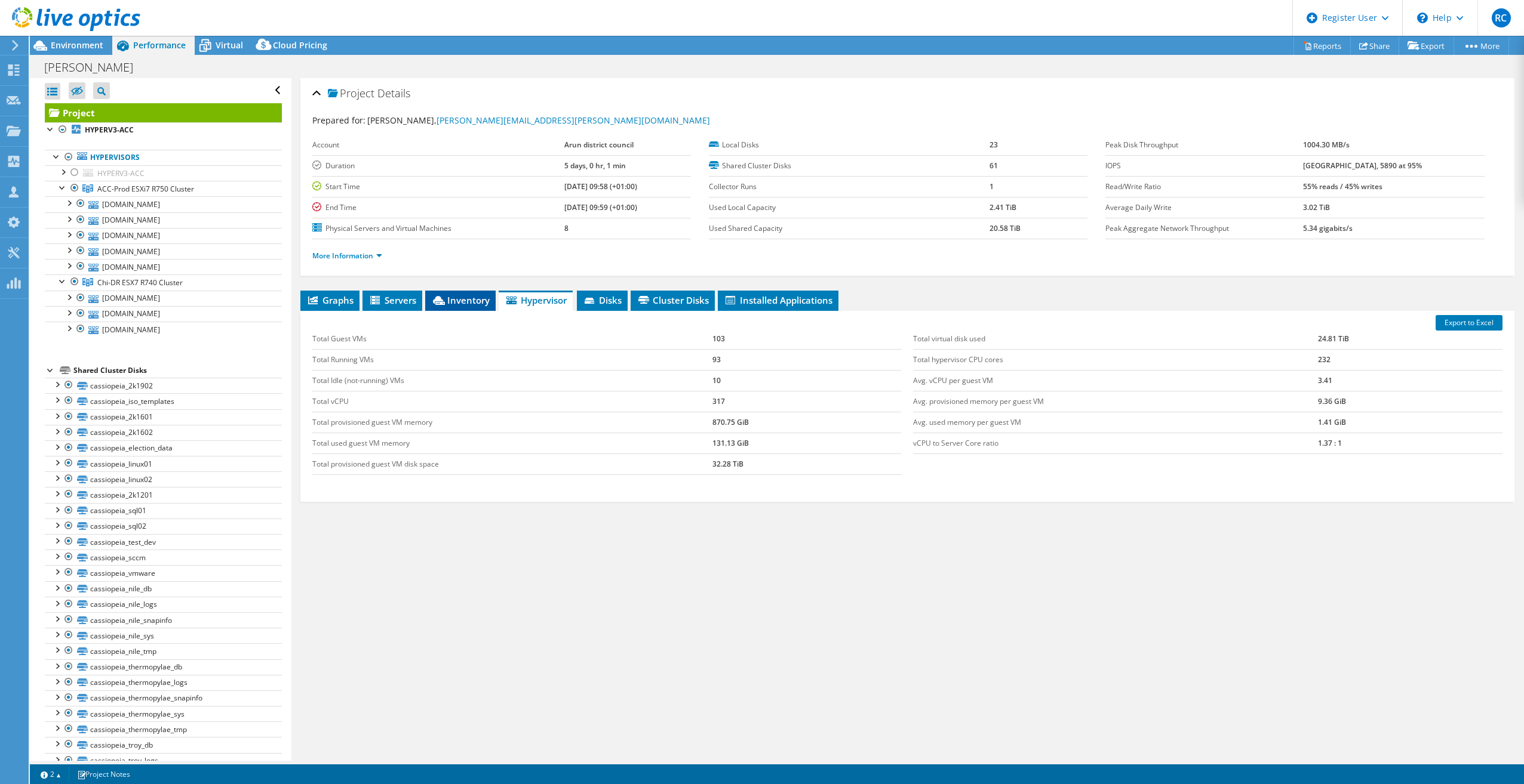
click at [462, 301] on span "Inventory" at bounding box center [460, 300] width 58 height 12
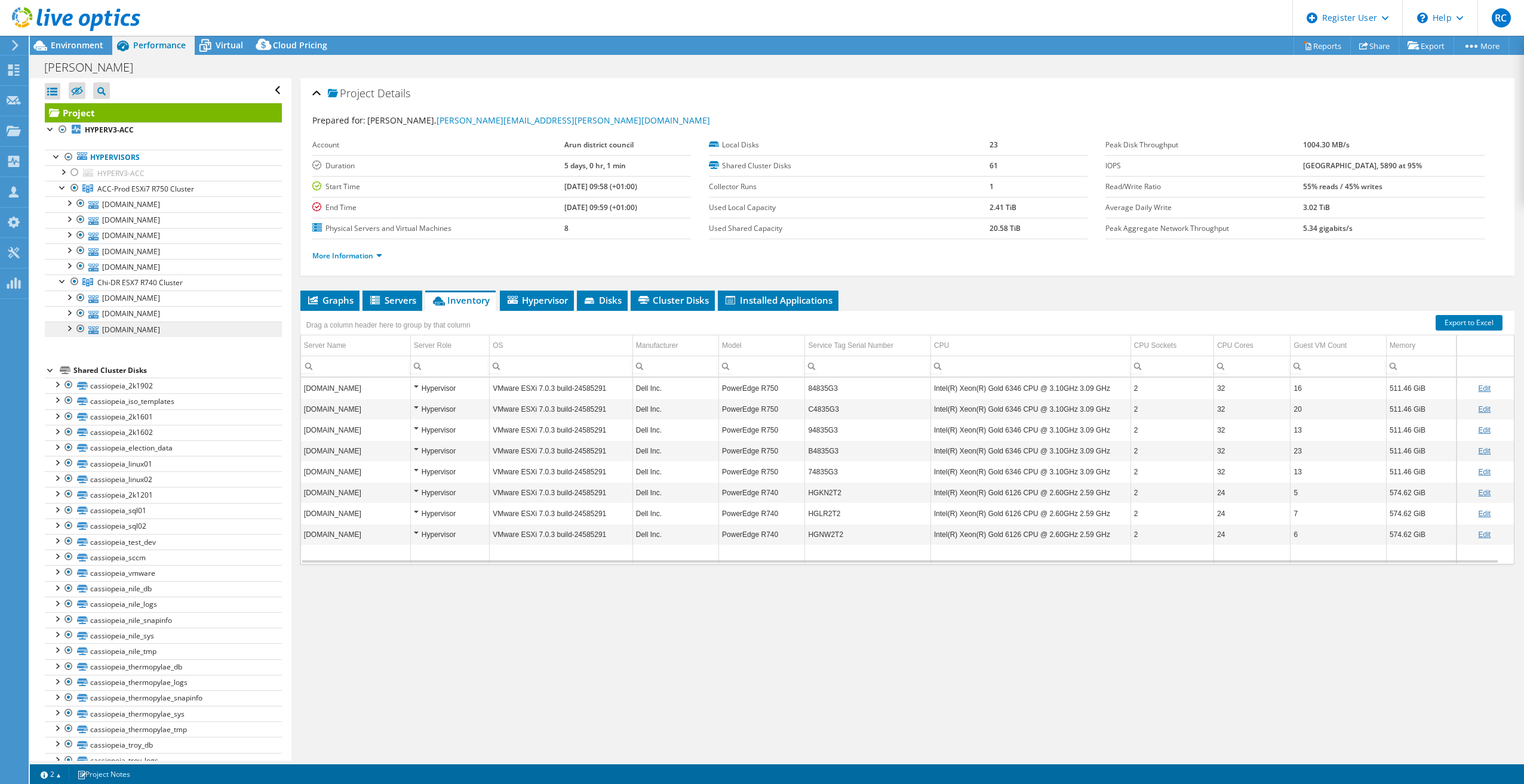
drag, startPoint x: 106, startPoint y: 349, endPoint x: 122, endPoint y: 335, distance: 21.3
click at [106, 348] on ul "Hypervisors HYPERV3-ACC 0 C: 1 F:" at bounding box center [163, 244] width 237 height 211
